Goal: Task Accomplishment & Management: Manage account settings

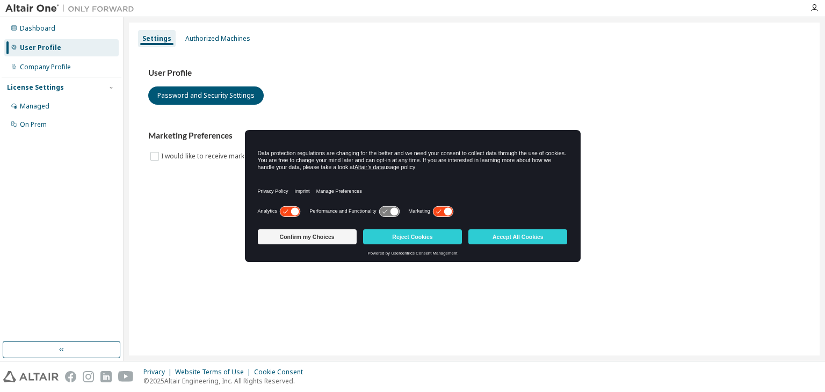
drag, startPoint x: 423, startPoint y: 104, endPoint x: 384, endPoint y: 111, distance: 39.2
click at [423, 104] on div "User Profile Password and Security Settings" at bounding box center [474, 86] width 652 height 37
click at [337, 244] on div "Confirm my Choices Reject Cookies Accept All Cookies" at bounding box center [413, 238] width 310 height 26
click at [324, 243] on button "Confirm my Choices" at bounding box center [307, 236] width 99 height 15
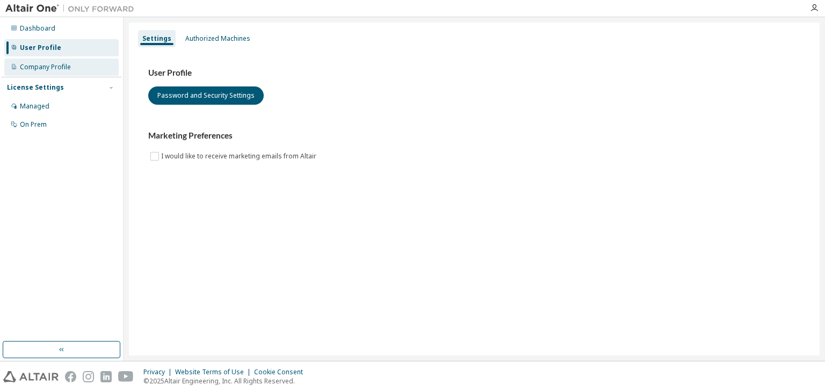
click at [78, 61] on div "Company Profile" at bounding box center [61, 67] width 114 height 17
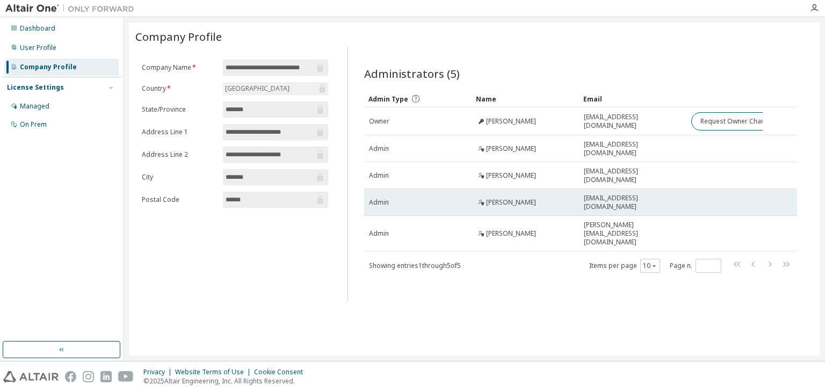
click at [518, 209] on td "Abhishek Thakur" at bounding box center [524, 202] width 107 height 27
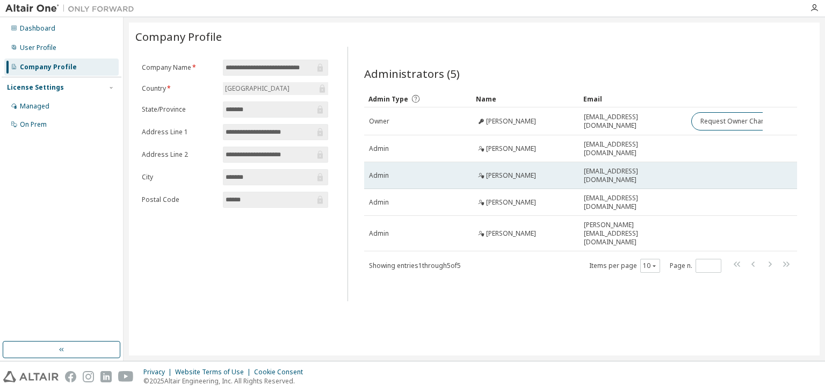
click at [527, 180] on td "Vineet Minhas" at bounding box center [524, 175] width 107 height 27
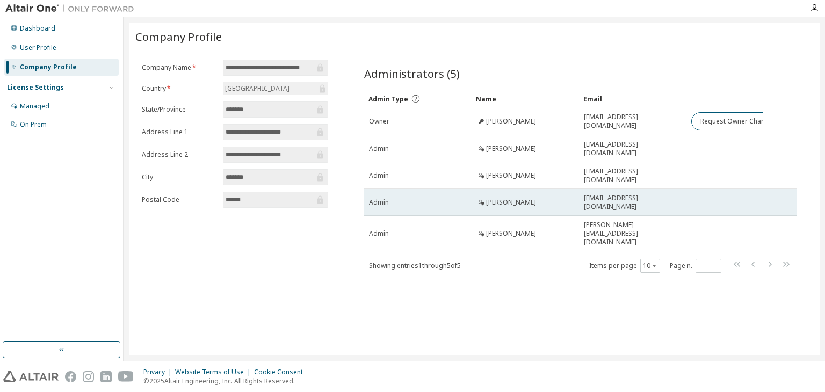
click at [511, 198] on span "Abhishek Thakur" at bounding box center [511, 202] width 50 height 9
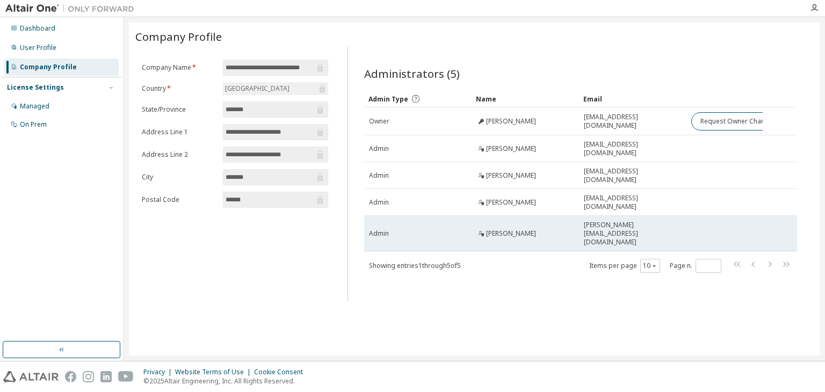
click at [505, 229] on span "Tanish Choudhary" at bounding box center [511, 233] width 50 height 9
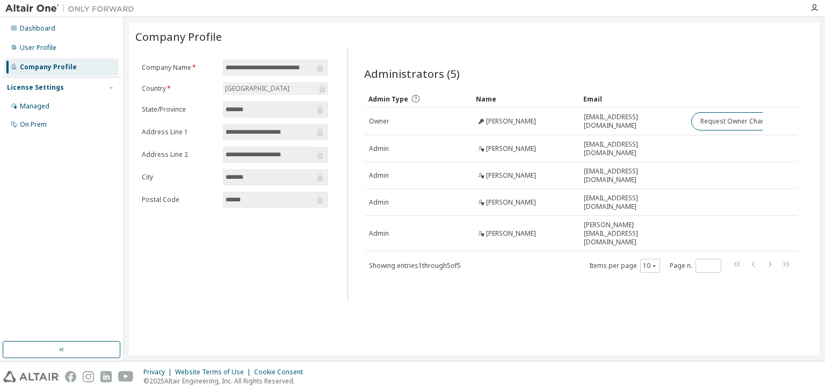
click at [483, 258] on div "Showing entries 1 through 5 of 5 Items per page 10 Page n. *" at bounding box center [580, 266] width 433 height 16
click at [56, 107] on div "Managed" at bounding box center [61, 106] width 114 height 17
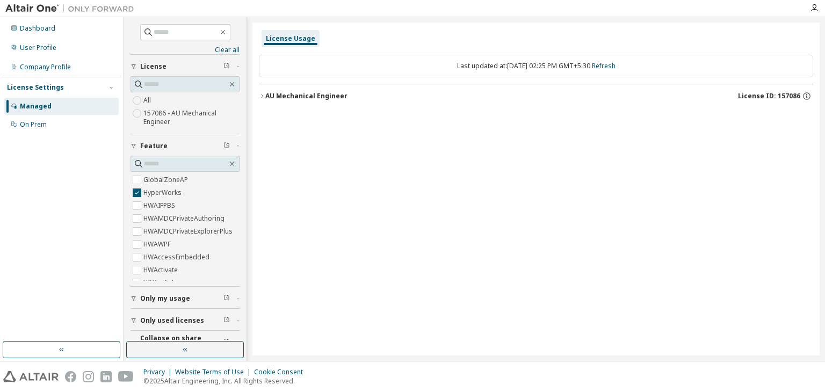
click at [265, 102] on button "AU Mechanical Engineer License ID: 157086" at bounding box center [536, 96] width 554 height 24
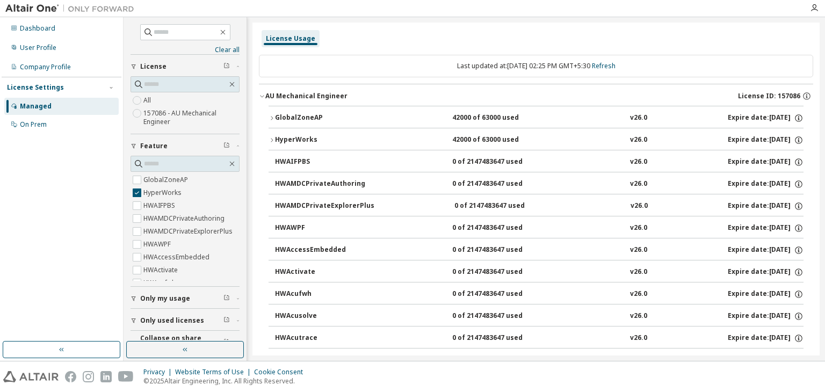
click at [272, 138] on icon "button" at bounding box center [271, 140] width 6 height 6
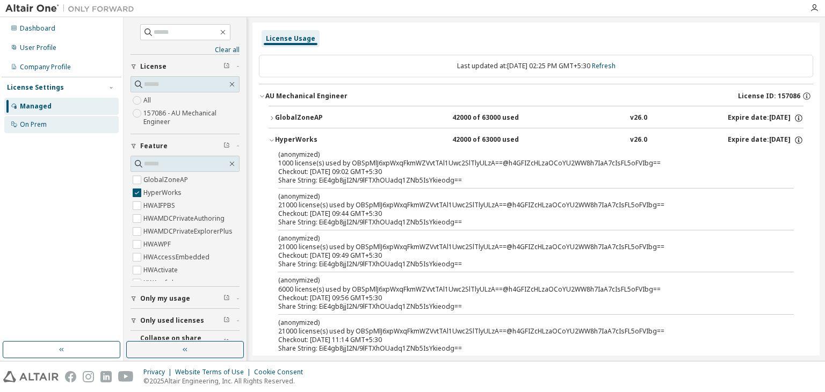
click at [16, 125] on icon at bounding box center [14, 124] width 6 height 6
